Goal: Task Accomplishment & Management: Manage account settings

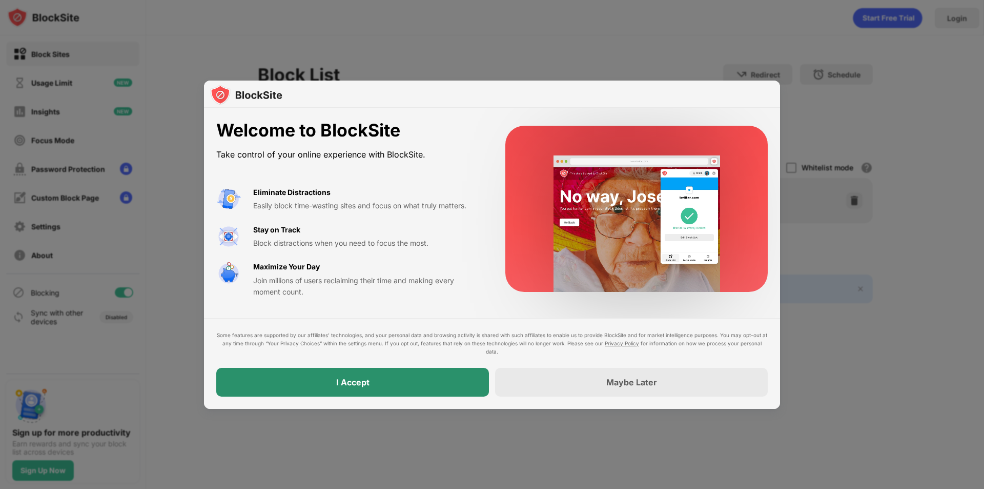
click at [419, 385] on div "I Accept" at bounding box center [352, 382] width 273 height 29
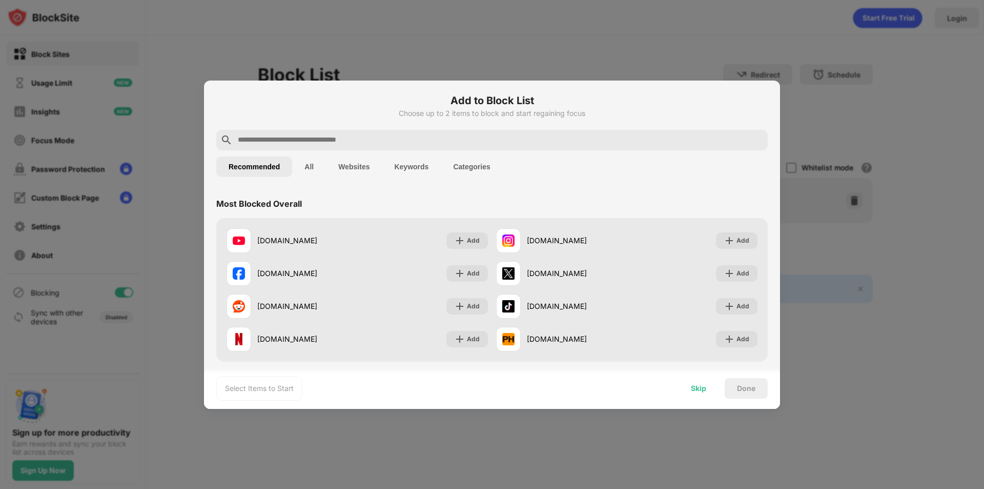
click at [703, 395] on div "Skip" at bounding box center [699, 388] width 40 height 21
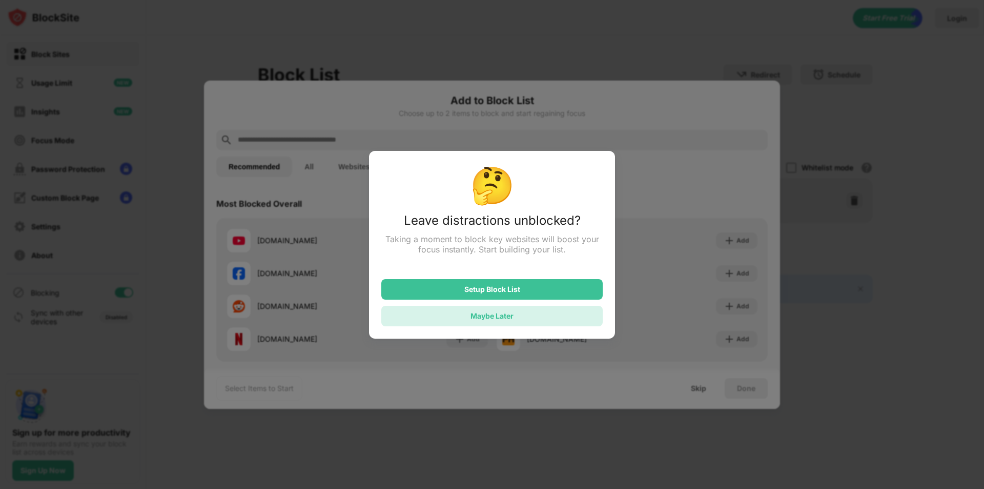
click at [531, 323] on div "Maybe Later" at bounding box center [491, 316] width 221 height 21
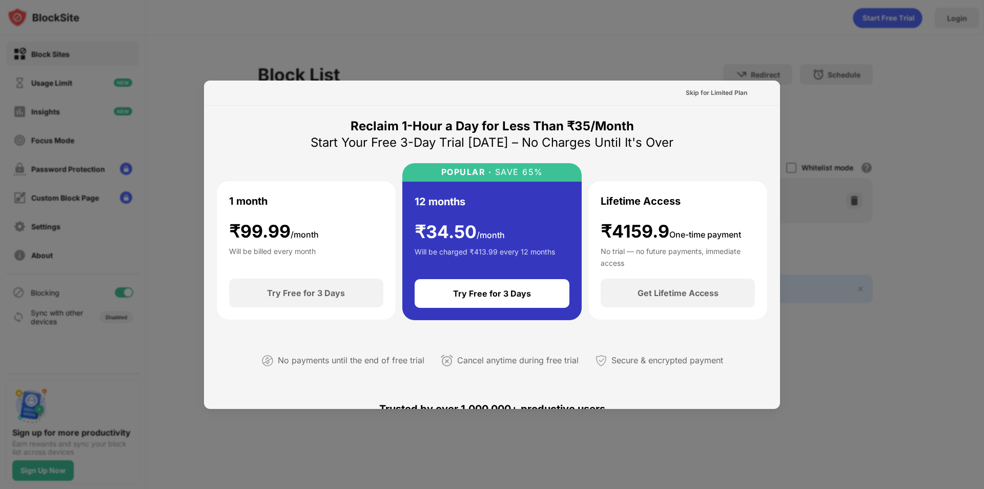
click at [707, 89] on div "Skip for Limited Plan" at bounding box center [717, 93] width 62 height 10
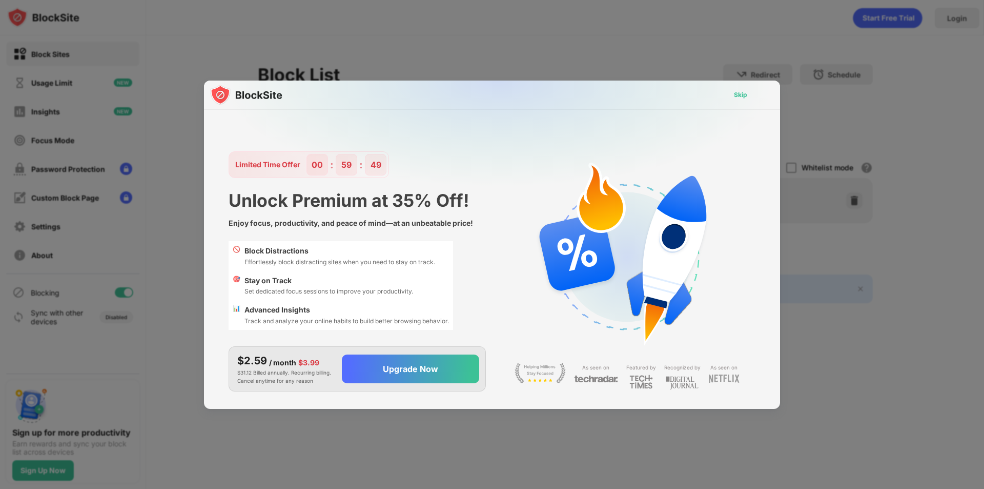
click at [743, 94] on div "Skip" at bounding box center [740, 95] width 13 height 10
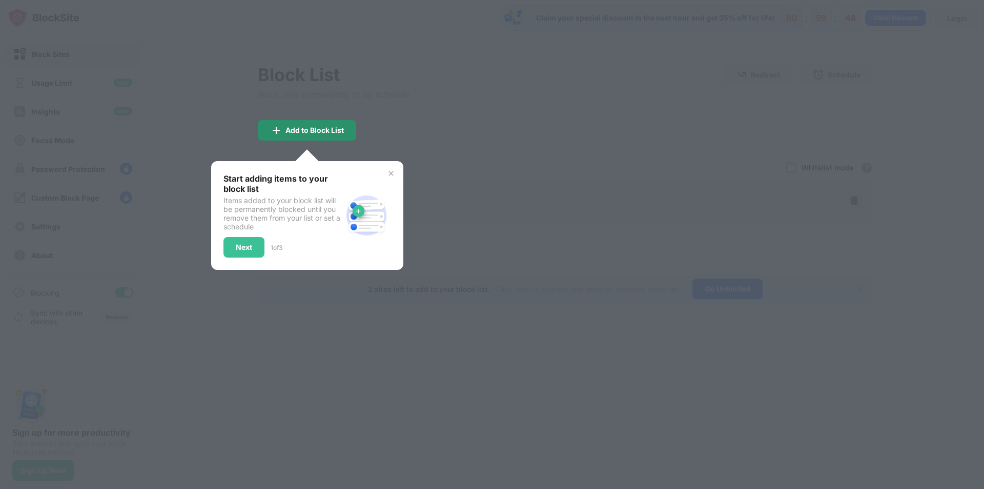
click at [314, 126] on div "Add to Block List" at bounding box center [315, 130] width 58 height 8
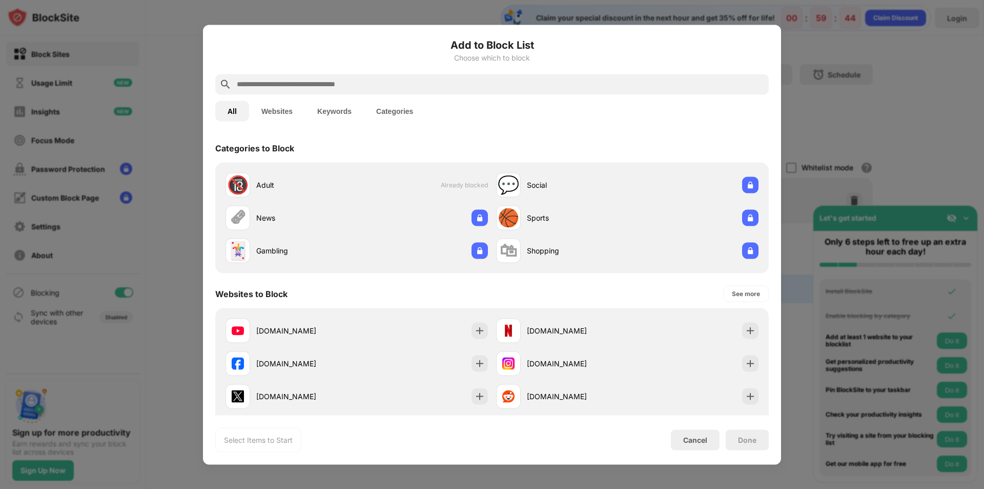
click at [291, 85] on input "text" at bounding box center [500, 84] width 529 height 12
paste input "**********"
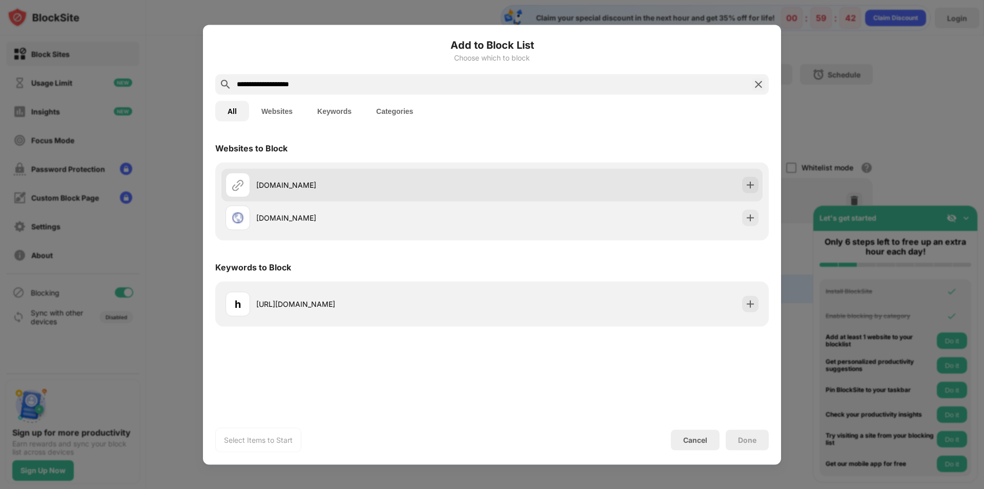
type input "**********"
click at [432, 183] on div "chatgpt.com" at bounding box center [374, 184] width 236 height 11
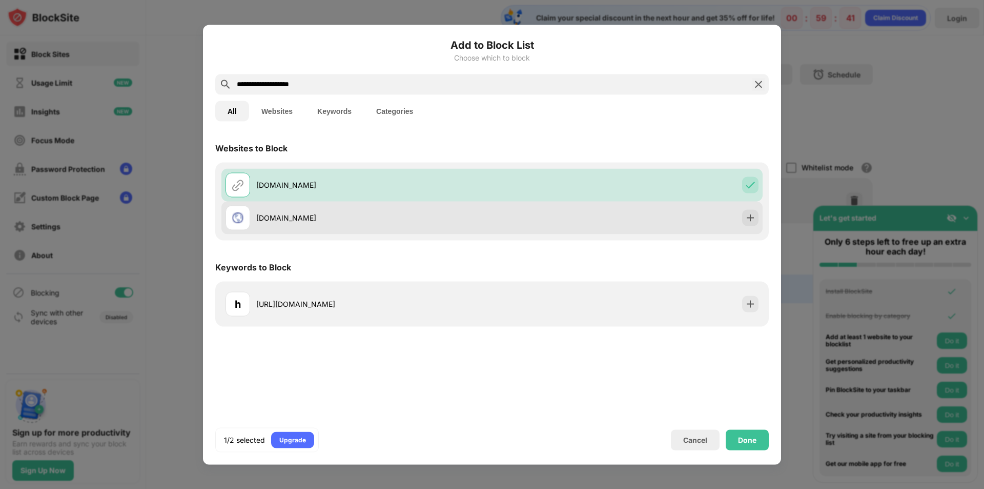
click at [662, 214] on div "chatgpt.com.ua" at bounding box center [491, 217] width 541 height 33
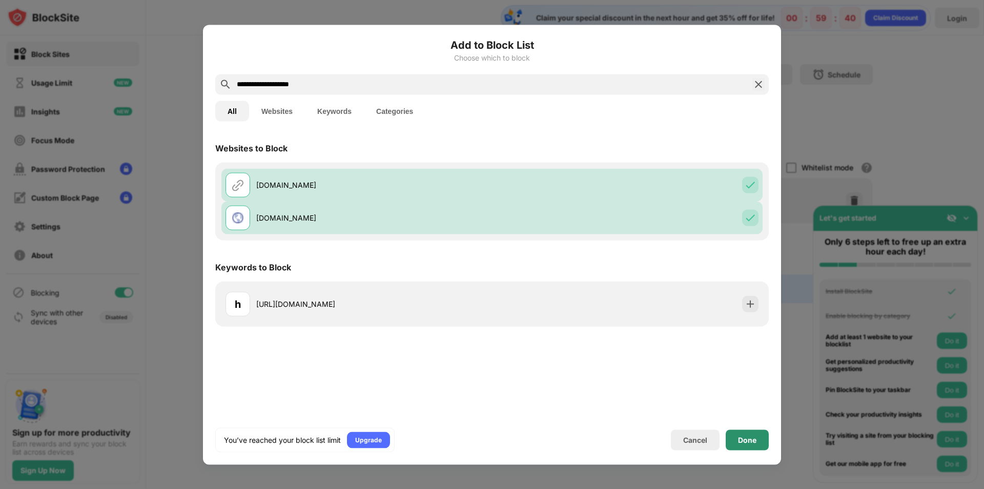
click at [748, 441] on div "Done" at bounding box center [747, 439] width 18 height 8
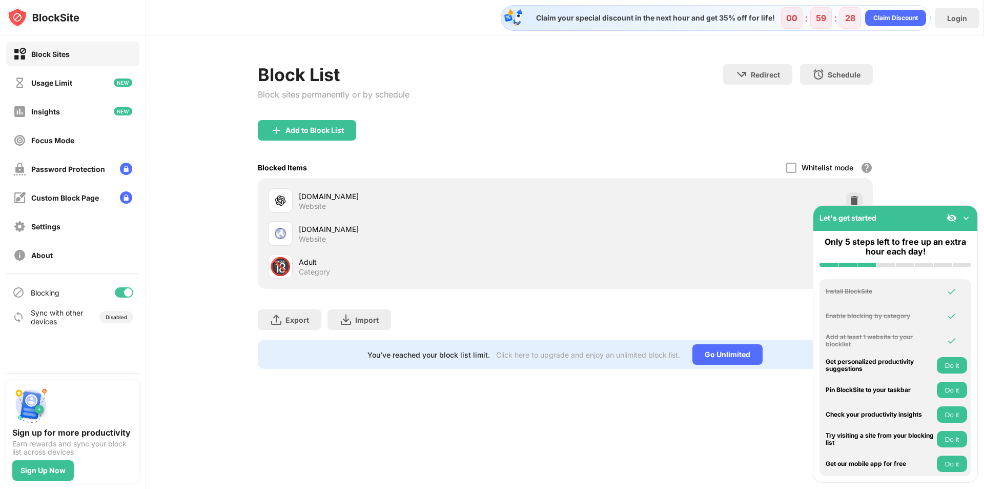
click at [315, 137] on div "Add to Block List" at bounding box center [307, 130] width 98 height 21
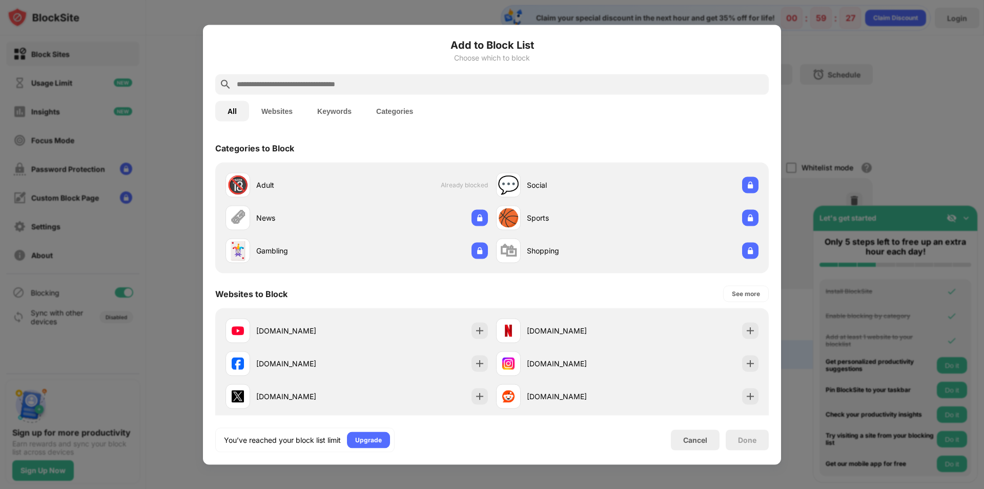
click at [316, 87] on input "text" at bounding box center [500, 84] width 529 height 12
paste input "**********"
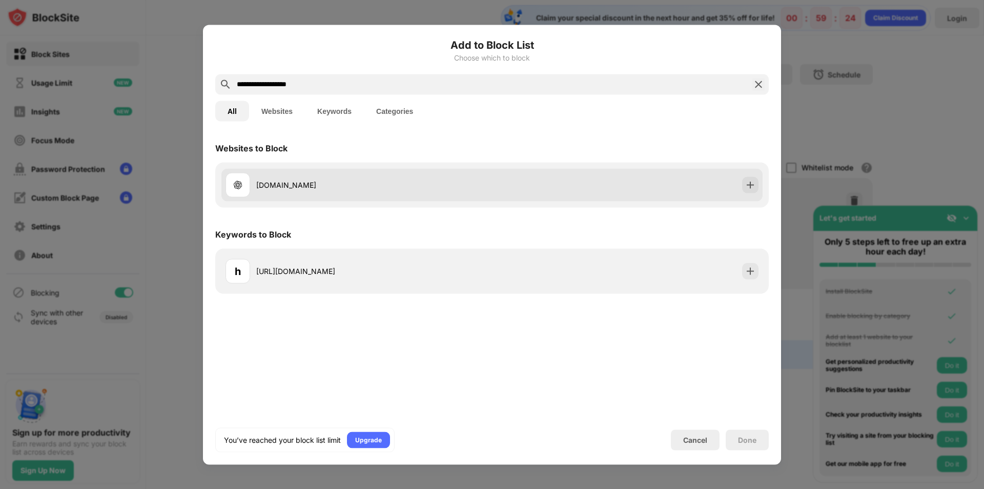
type input "**********"
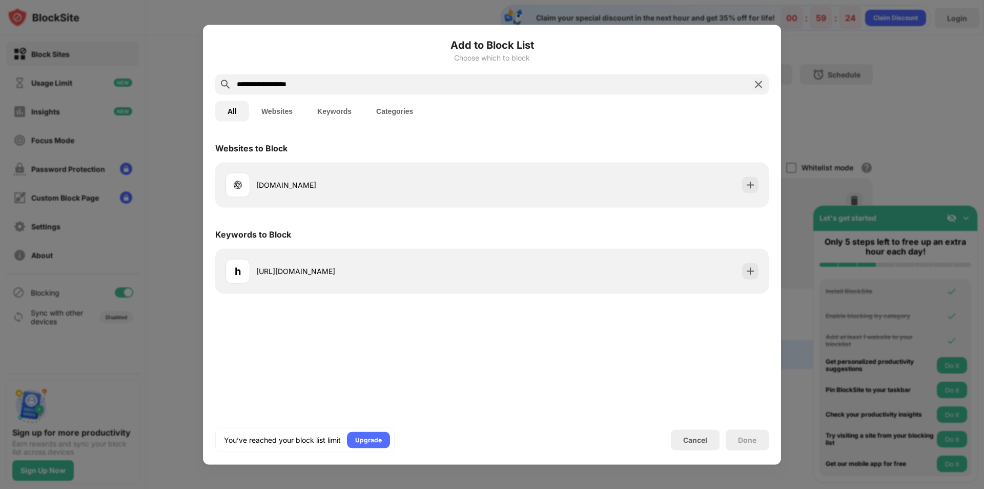
drag, startPoint x: 702, startPoint y: 187, endPoint x: 714, endPoint y: 203, distance: 20.1
click at [702, 188] on div "openai.com" at bounding box center [491, 184] width 541 height 33
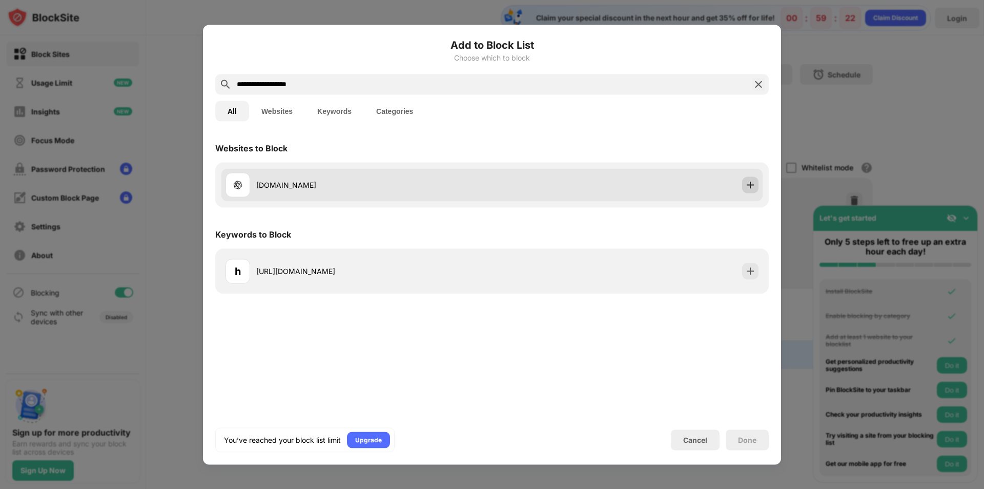
click at [751, 192] on div at bounding box center [750, 184] width 16 height 16
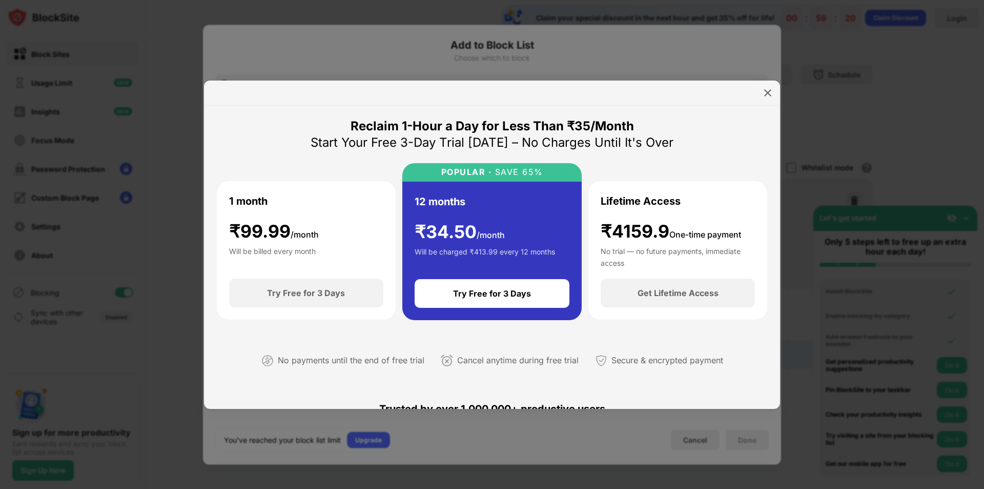
click at [765, 99] on div at bounding box center [768, 93] width 16 height 16
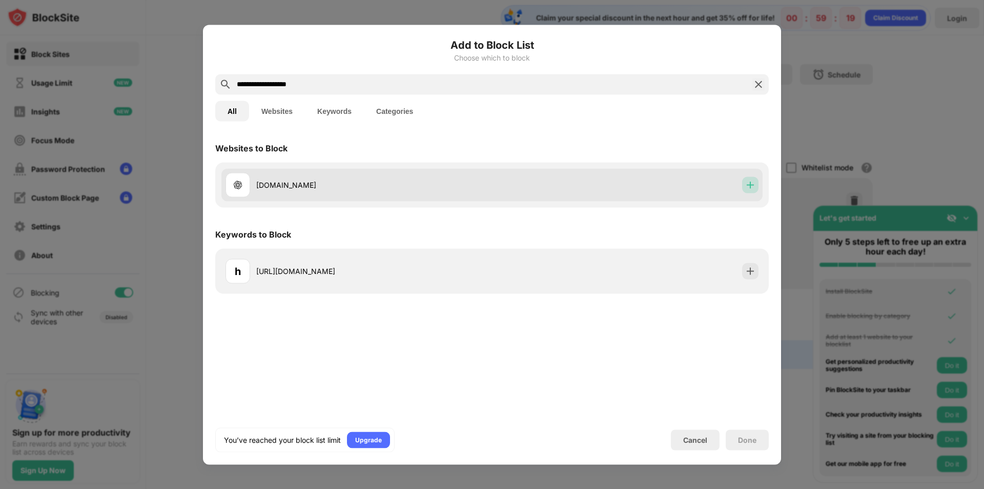
click at [751, 189] on img at bounding box center [750, 184] width 10 height 10
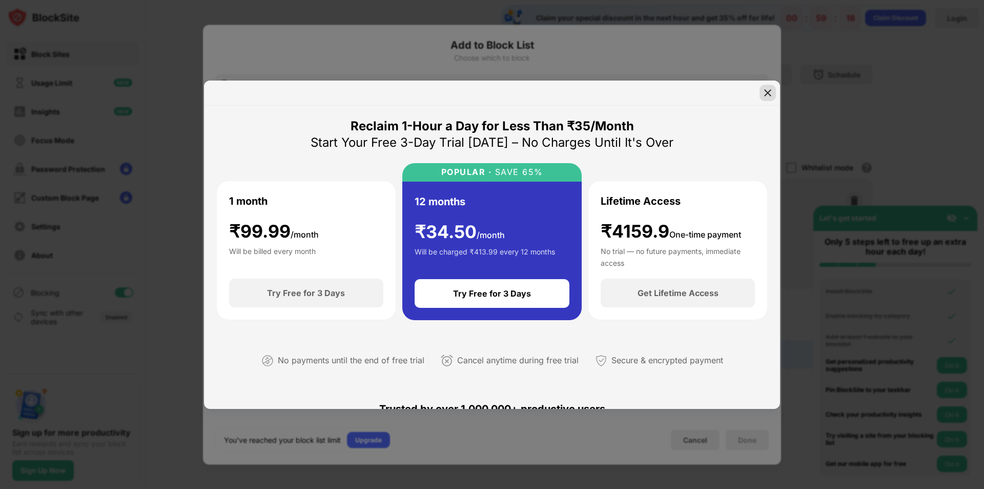
click at [770, 93] on img at bounding box center [768, 93] width 10 height 10
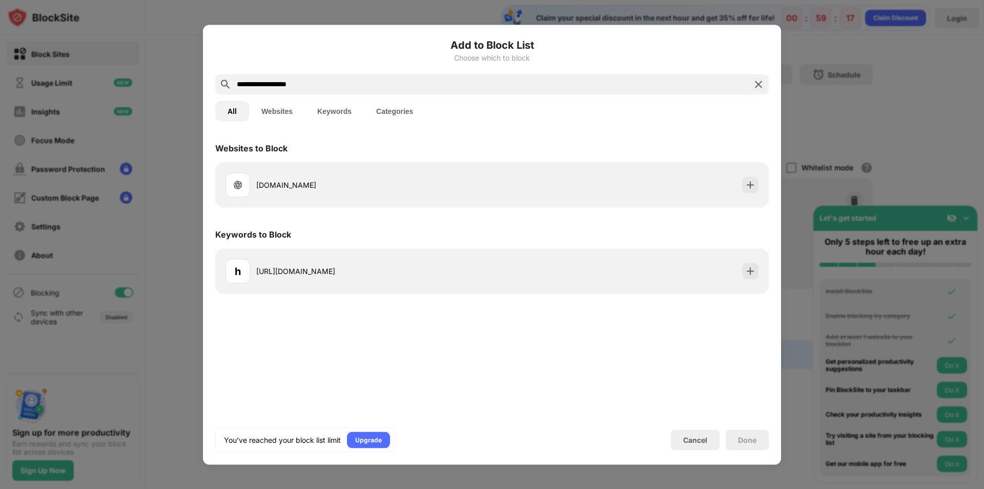
drag, startPoint x: 352, startPoint y: 212, endPoint x: 361, endPoint y: 201, distance: 14.2
click at [352, 210] on div "Websites to Block openai.com Keywords to Block h https://openai.com/" at bounding box center [492, 213] width 554 height 160
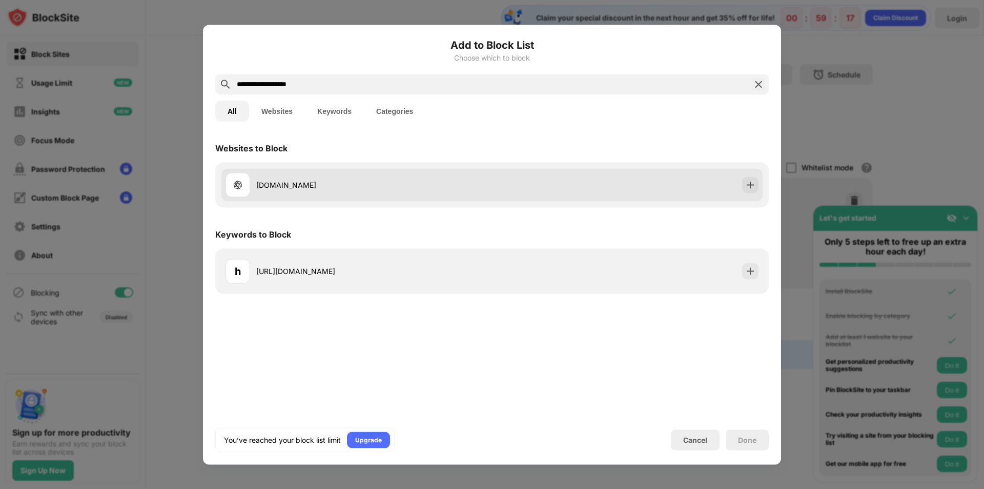
click at [365, 193] on div "openai.com" at bounding box center [359, 184] width 267 height 25
click at [432, 184] on div "openai.com" at bounding box center [374, 184] width 236 height 11
click at [393, 198] on div "openai.com" at bounding box center [491, 184] width 541 height 33
click at [315, 183] on div "openai.com" at bounding box center [374, 184] width 236 height 11
click at [314, 183] on div "openai.com" at bounding box center [374, 184] width 236 height 11
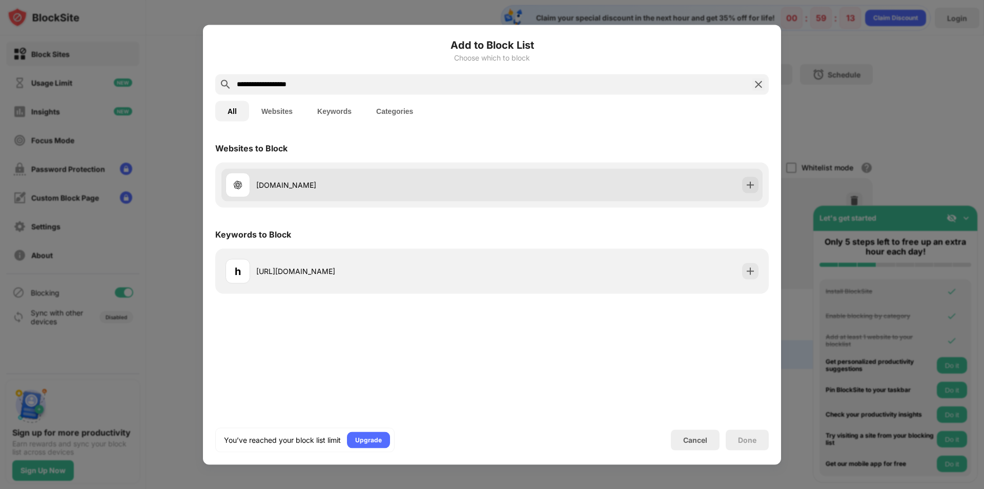
drag, startPoint x: 396, startPoint y: 179, endPoint x: 710, endPoint y: 233, distance: 318.8
click at [466, 186] on div "openai.com" at bounding box center [374, 184] width 236 height 11
click at [758, 187] on div at bounding box center [750, 184] width 16 height 16
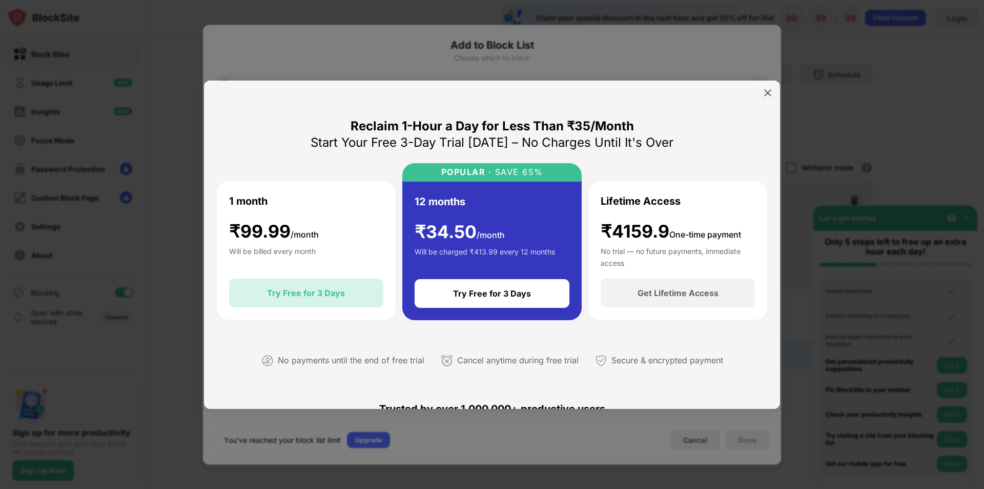
click at [351, 294] on div "Try Free for 3 Days" at bounding box center [306, 292] width 154 height 29
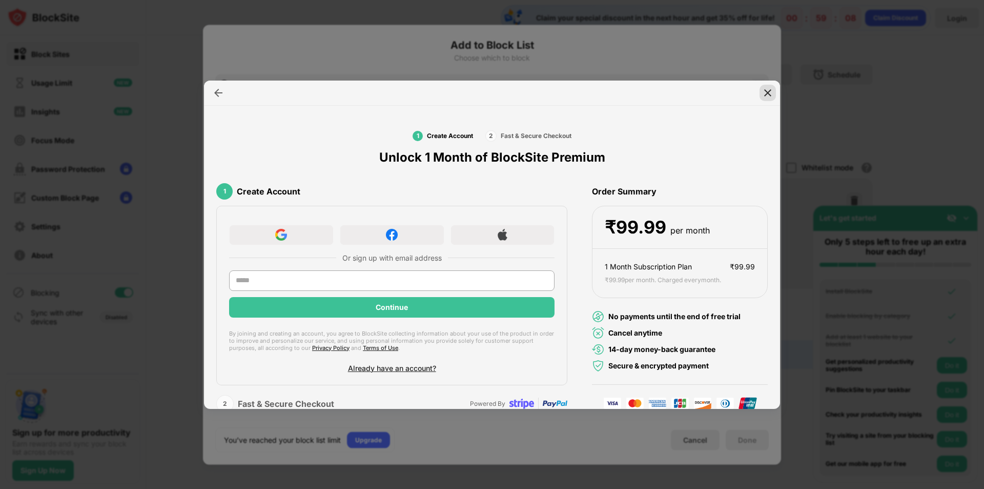
click at [769, 91] on img at bounding box center [768, 93] width 10 height 10
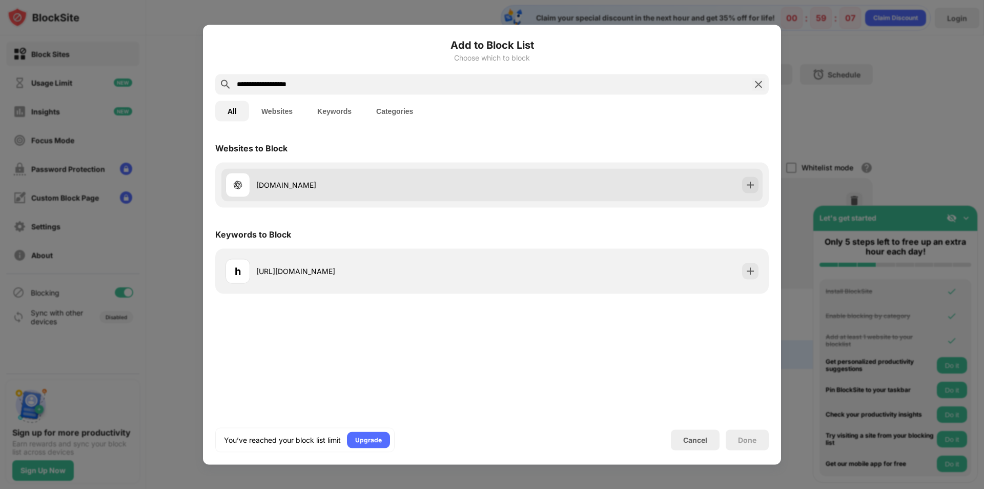
click at [463, 184] on div "openai.com" at bounding box center [374, 184] width 236 height 11
click at [754, 187] on img at bounding box center [750, 184] width 10 height 10
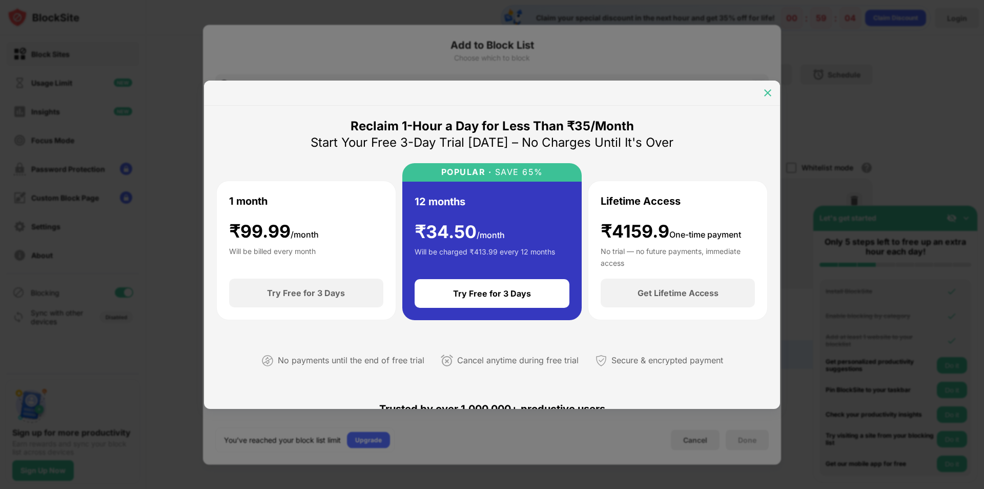
drag, startPoint x: 774, startPoint y: 88, endPoint x: 768, endPoint y: 94, distance: 8.3
click at [774, 89] on div at bounding box center [768, 93] width 16 height 16
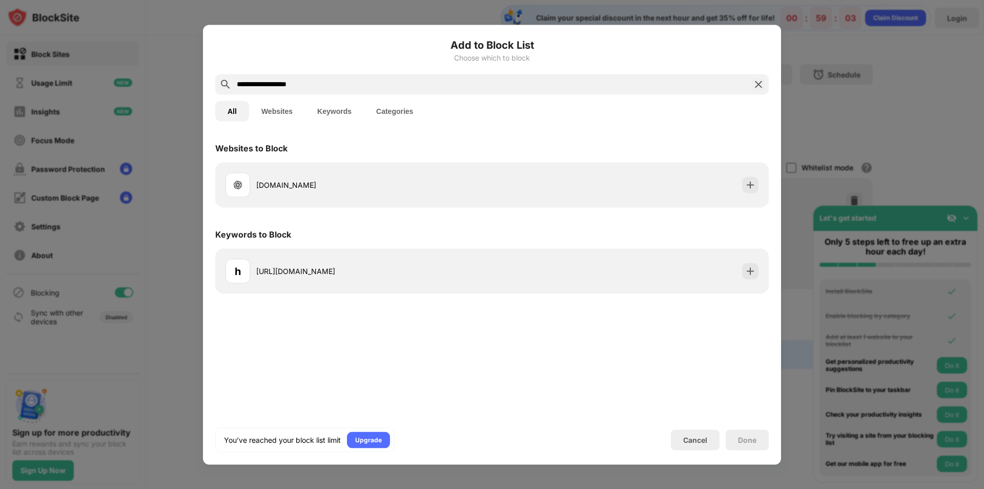
click at [691, 429] on div "You’ve reached your block list limit Upgrade Cancel Done" at bounding box center [492, 439] width 554 height 25
click at [691, 442] on div "Cancel" at bounding box center [695, 439] width 24 height 9
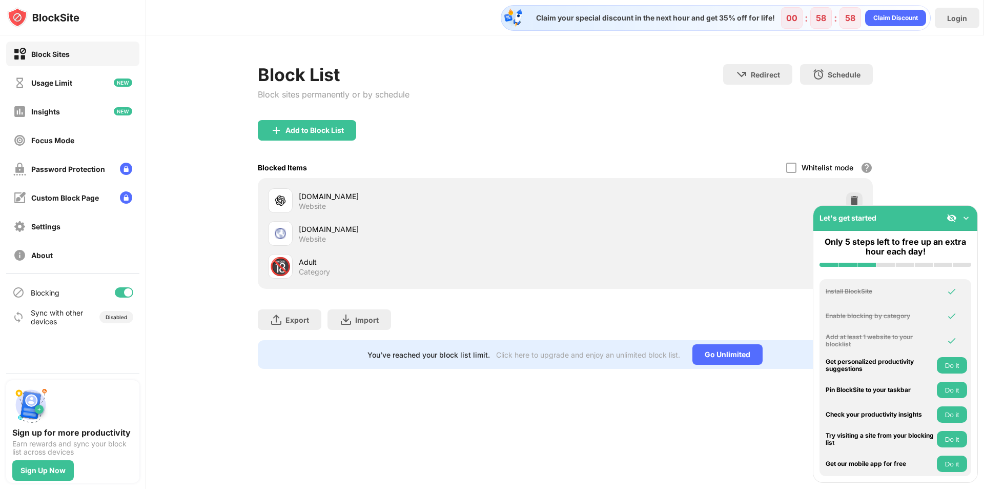
click at [969, 219] on img at bounding box center [966, 218] width 10 height 10
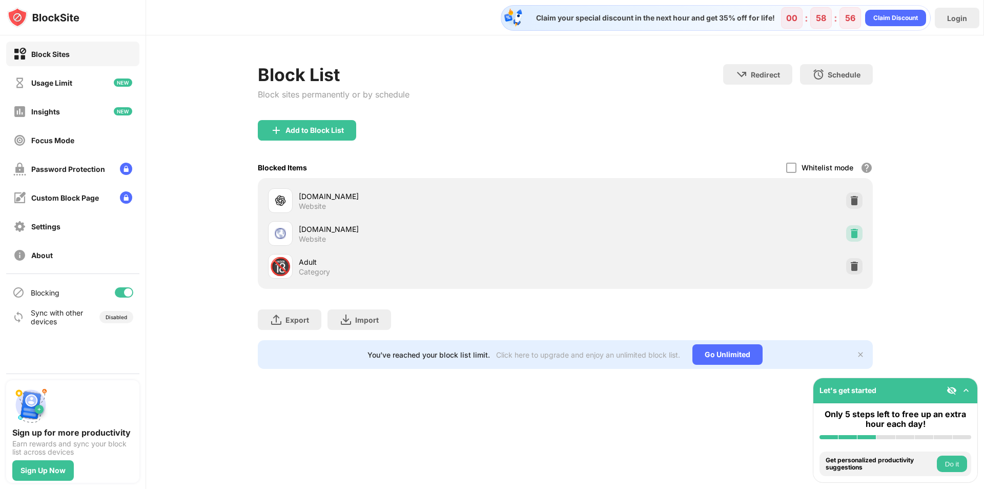
click at [852, 235] on img at bounding box center [854, 233] width 10 height 10
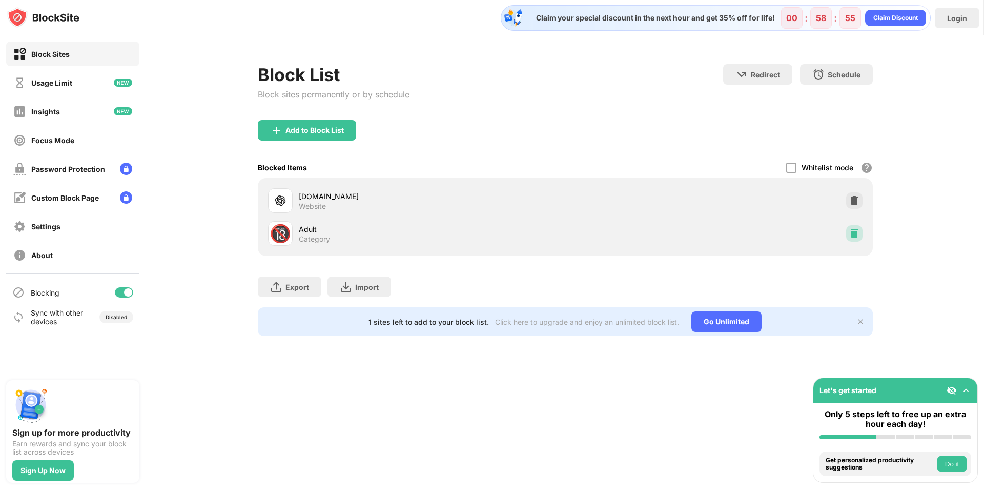
click at [854, 236] on img at bounding box center [854, 233] width 10 height 10
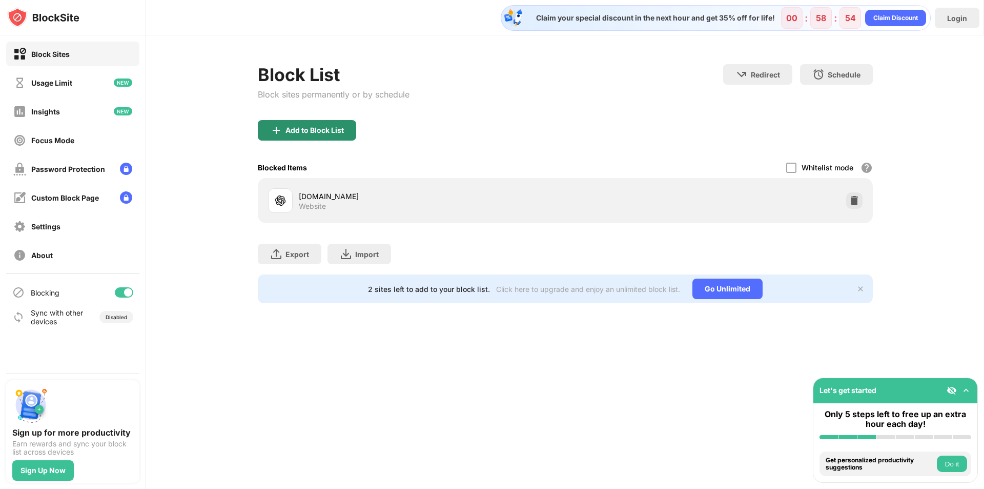
click at [335, 124] on div "Add to Block List" at bounding box center [307, 130] width 98 height 21
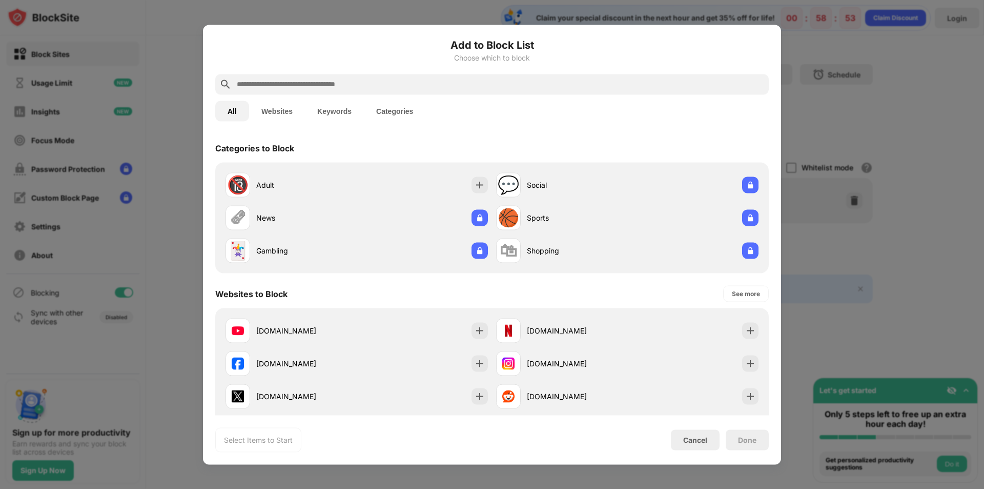
click at [328, 87] on input "text" at bounding box center [500, 84] width 529 height 12
paste input "**********"
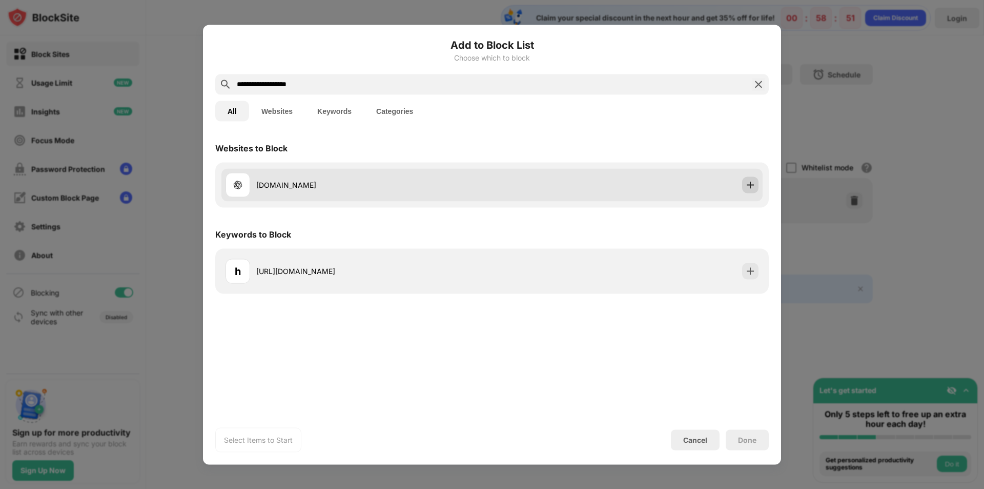
type input "**********"
click at [748, 188] on img at bounding box center [750, 184] width 10 height 10
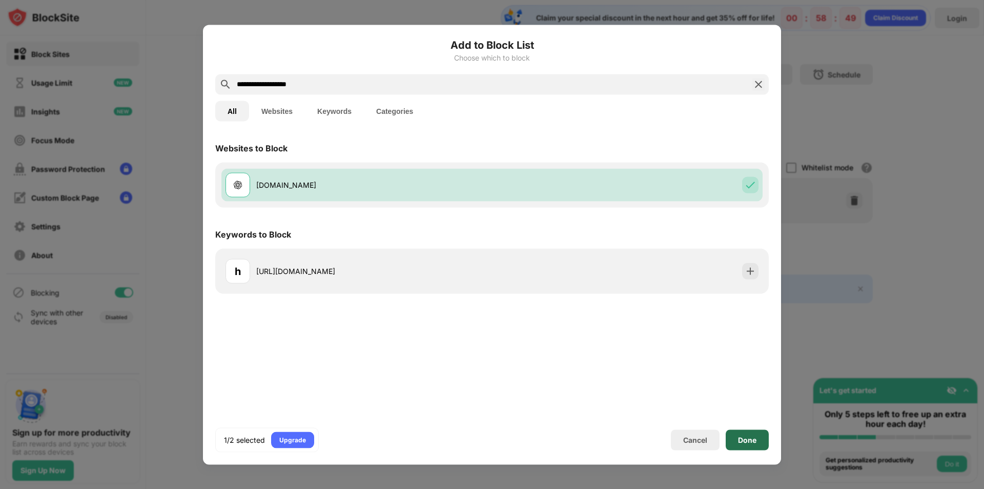
click at [743, 437] on div "Done" at bounding box center [747, 439] width 18 height 8
